Goal: Navigation & Orientation: Understand site structure

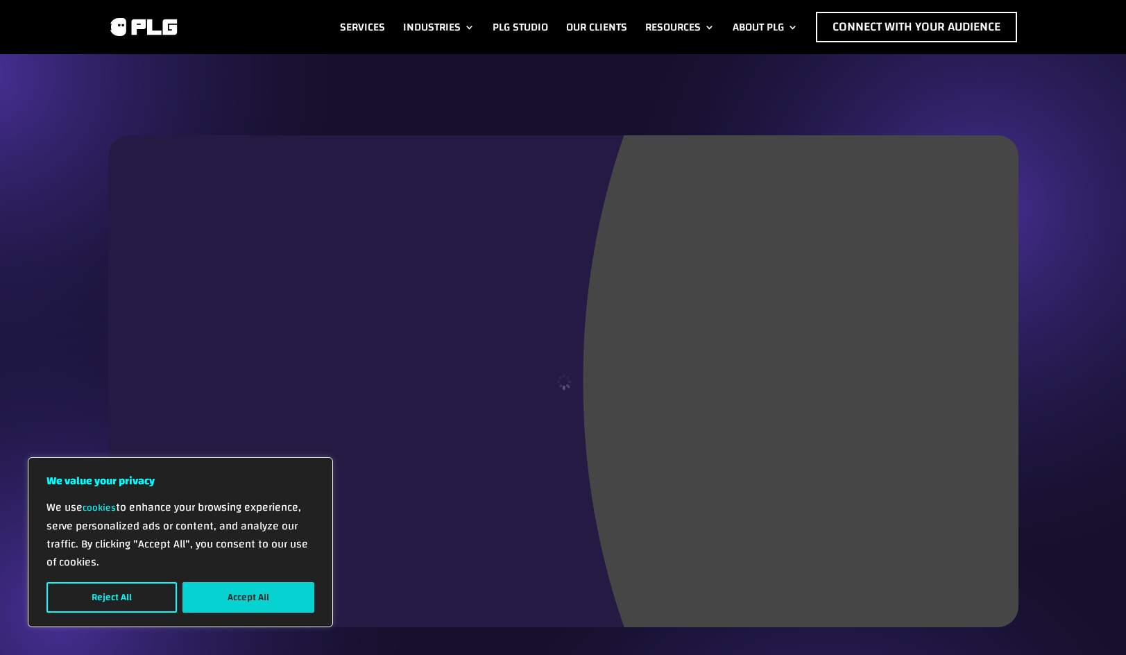
click at [260, 604] on button "Accept All" at bounding box center [248, 597] width 132 height 31
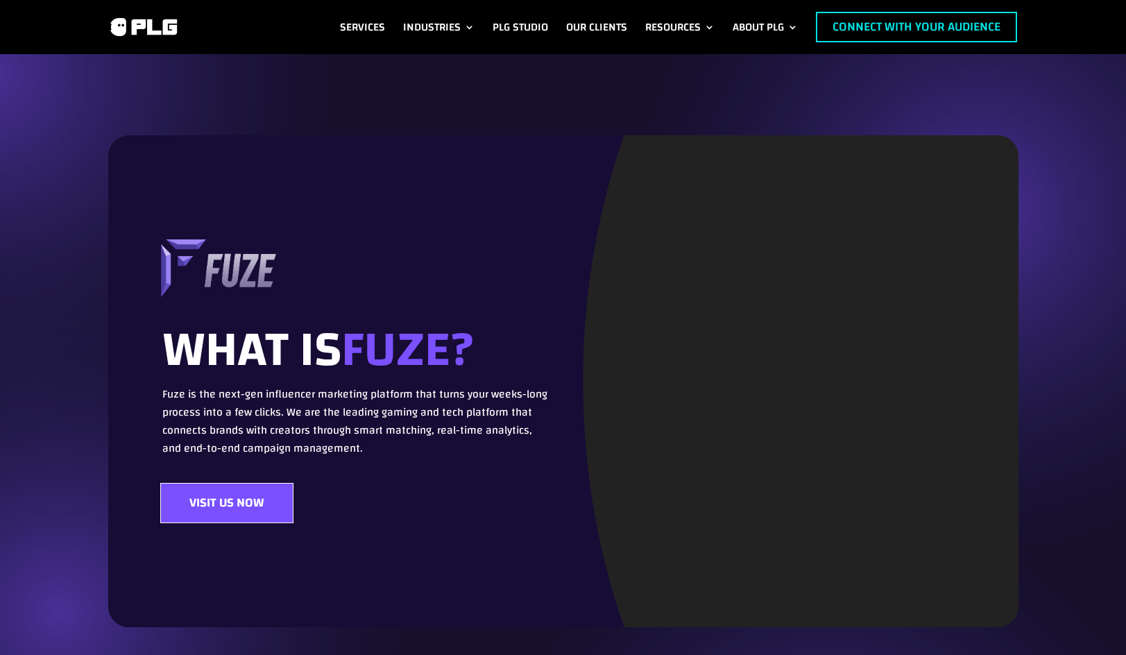
click at [855, 20] on link "Connect with Your Audience" at bounding box center [916, 27] width 201 height 31
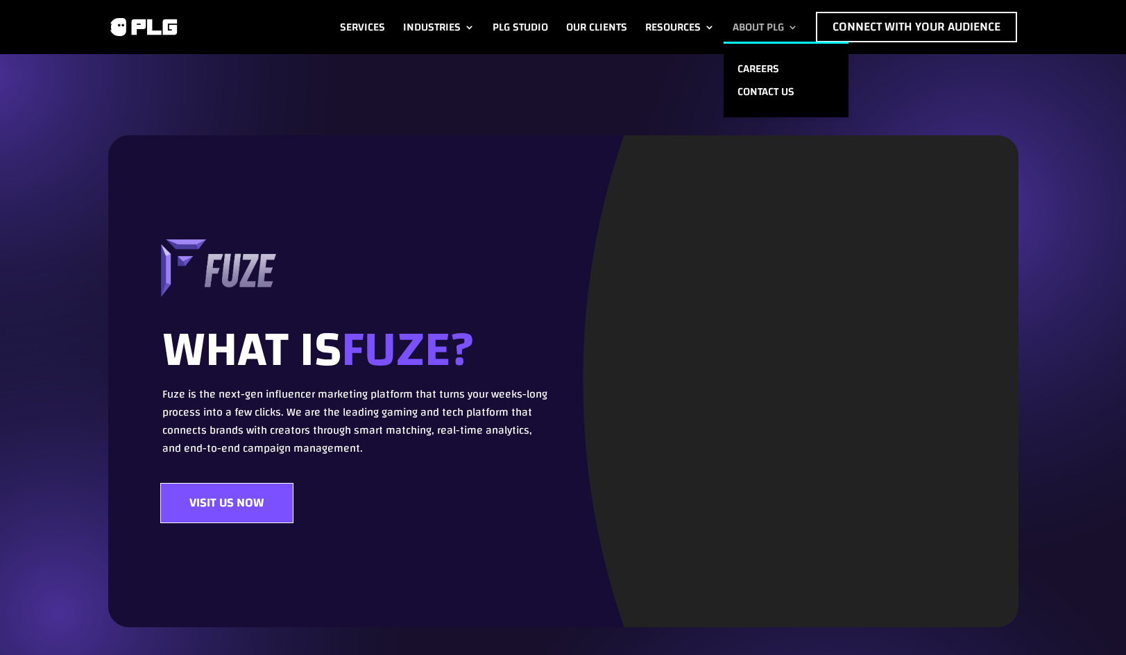
click at [756, 24] on link "About PLG" at bounding box center [765, 27] width 65 height 31
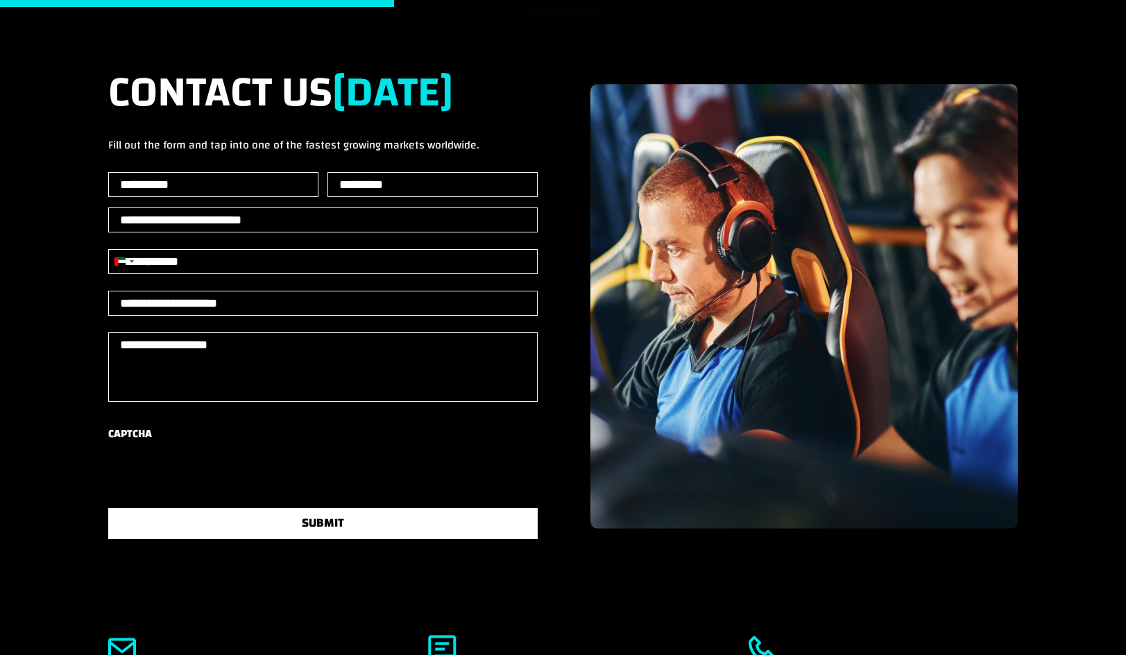
scroll to position [69, 0]
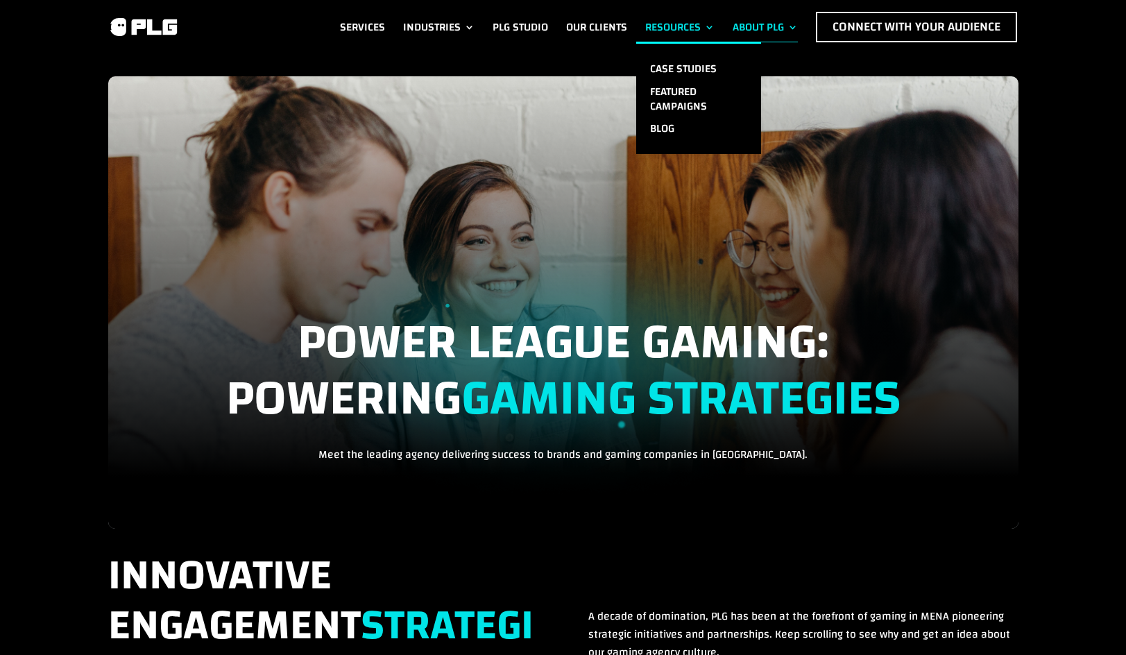
click at [641, 22] on li "Resources Case Studies Featured Campaigns Blog" at bounding box center [679, 27] width 87 height 31
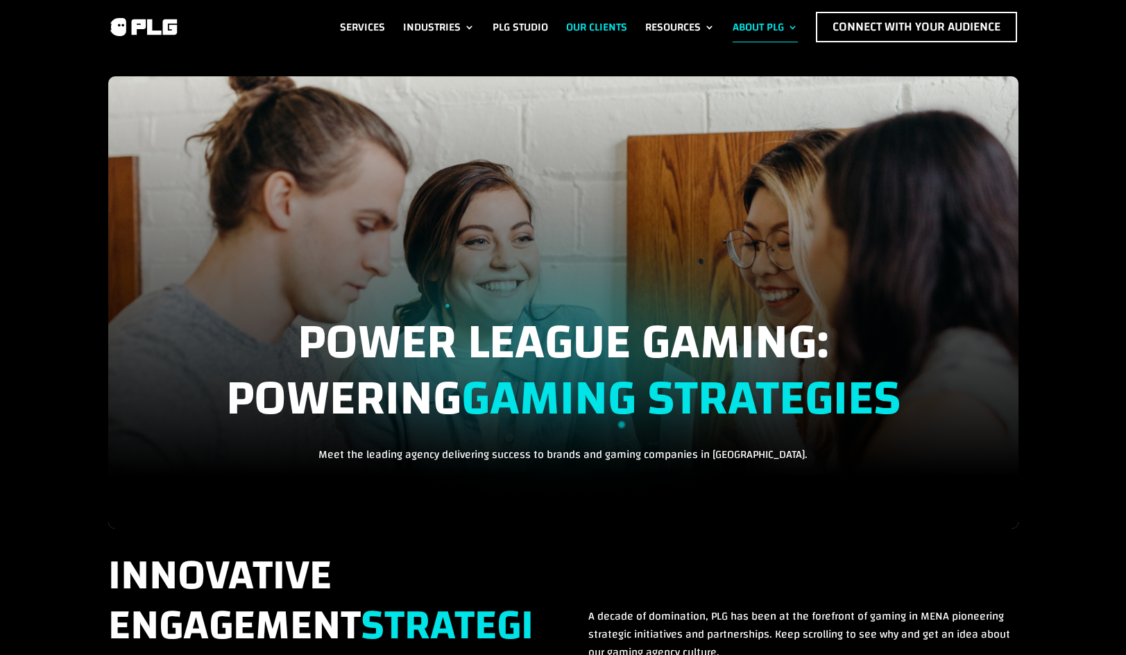
click at [583, 28] on link "Our Clients" at bounding box center [596, 27] width 61 height 31
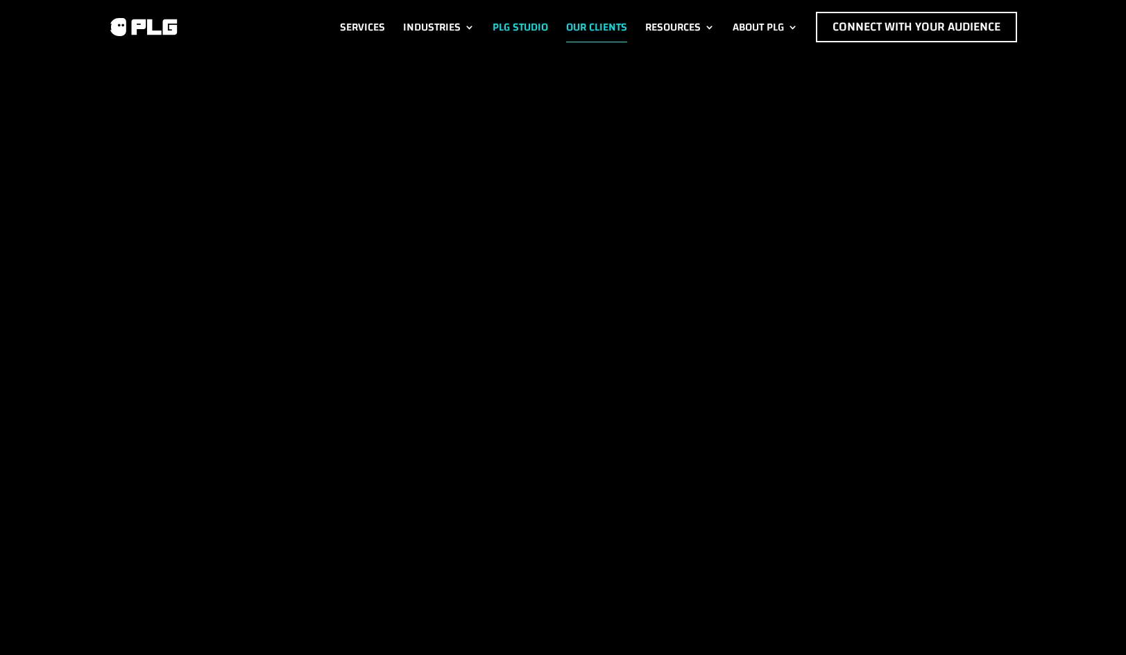
click at [496, 28] on link "PLG Studio" at bounding box center [521, 27] width 56 height 31
